Goal: Navigation & Orientation: Find specific page/section

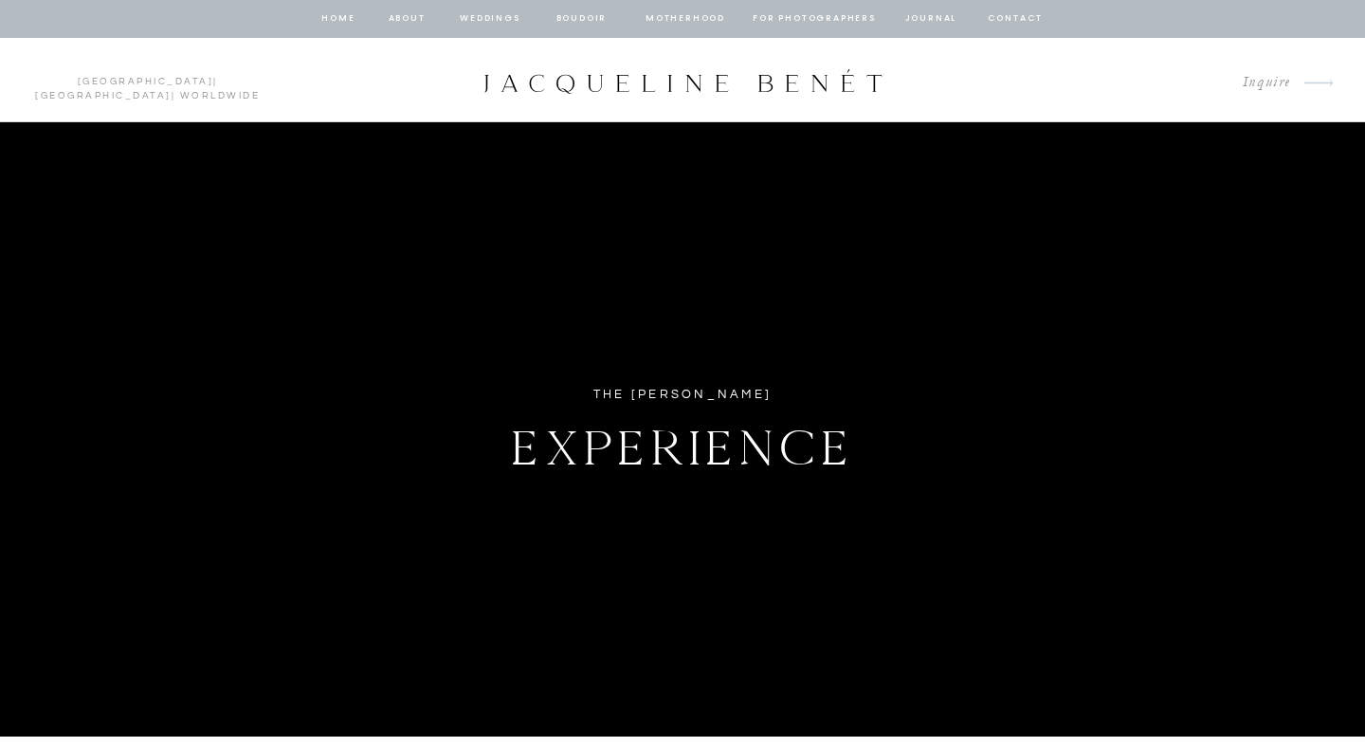
click at [936, 21] on nav "journal" at bounding box center [930, 18] width 59 height 17
click at [329, 10] on nav "home" at bounding box center [338, 18] width 36 height 17
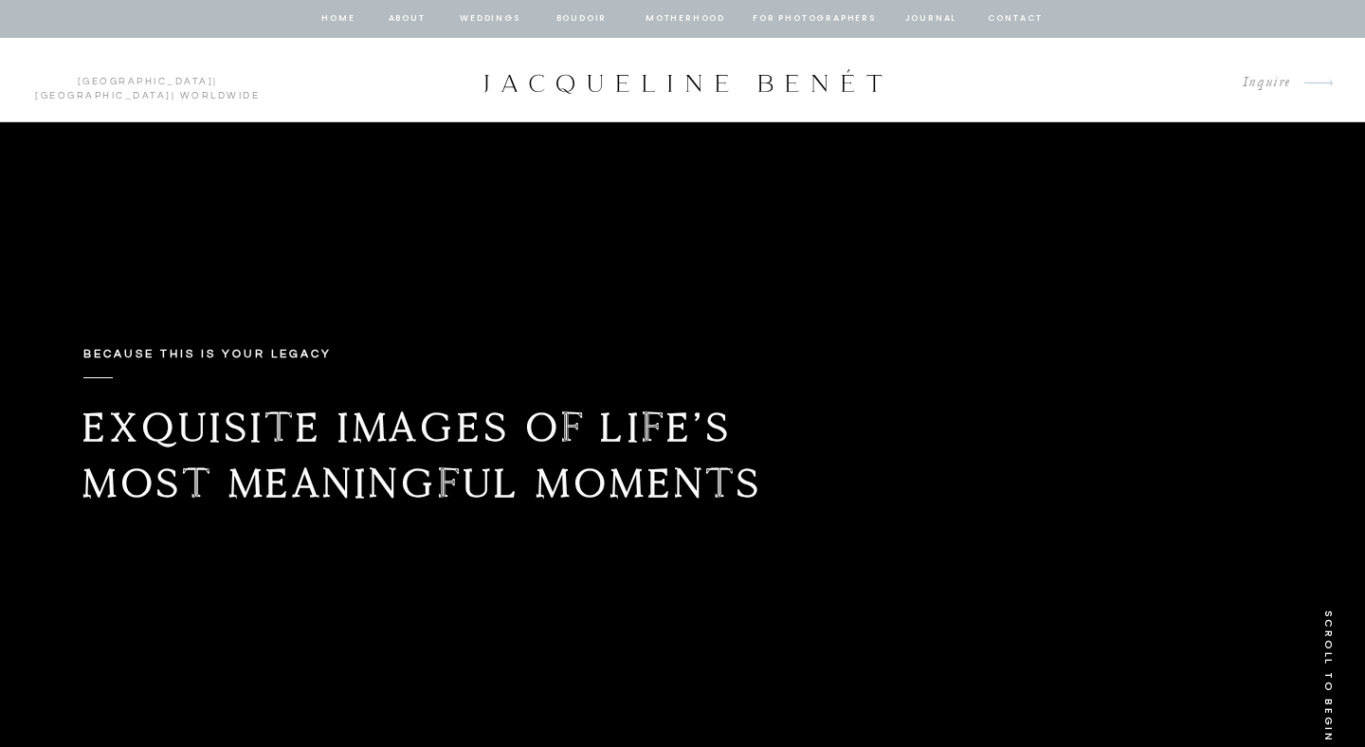
click at [950, 15] on nav "journal" at bounding box center [930, 18] width 59 height 17
